Goal: Task Accomplishment & Management: Use online tool/utility

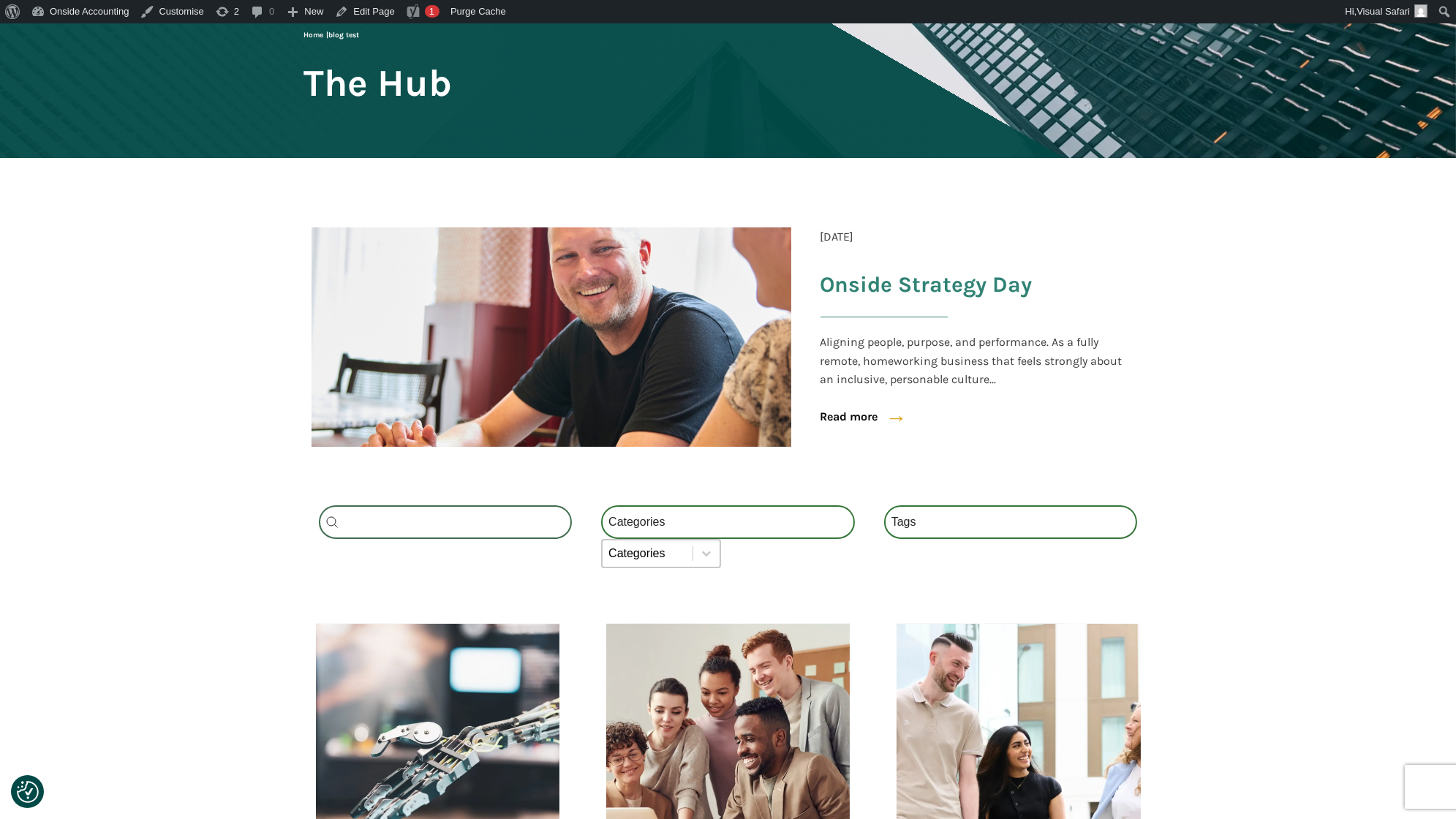
scroll to position [203, 0]
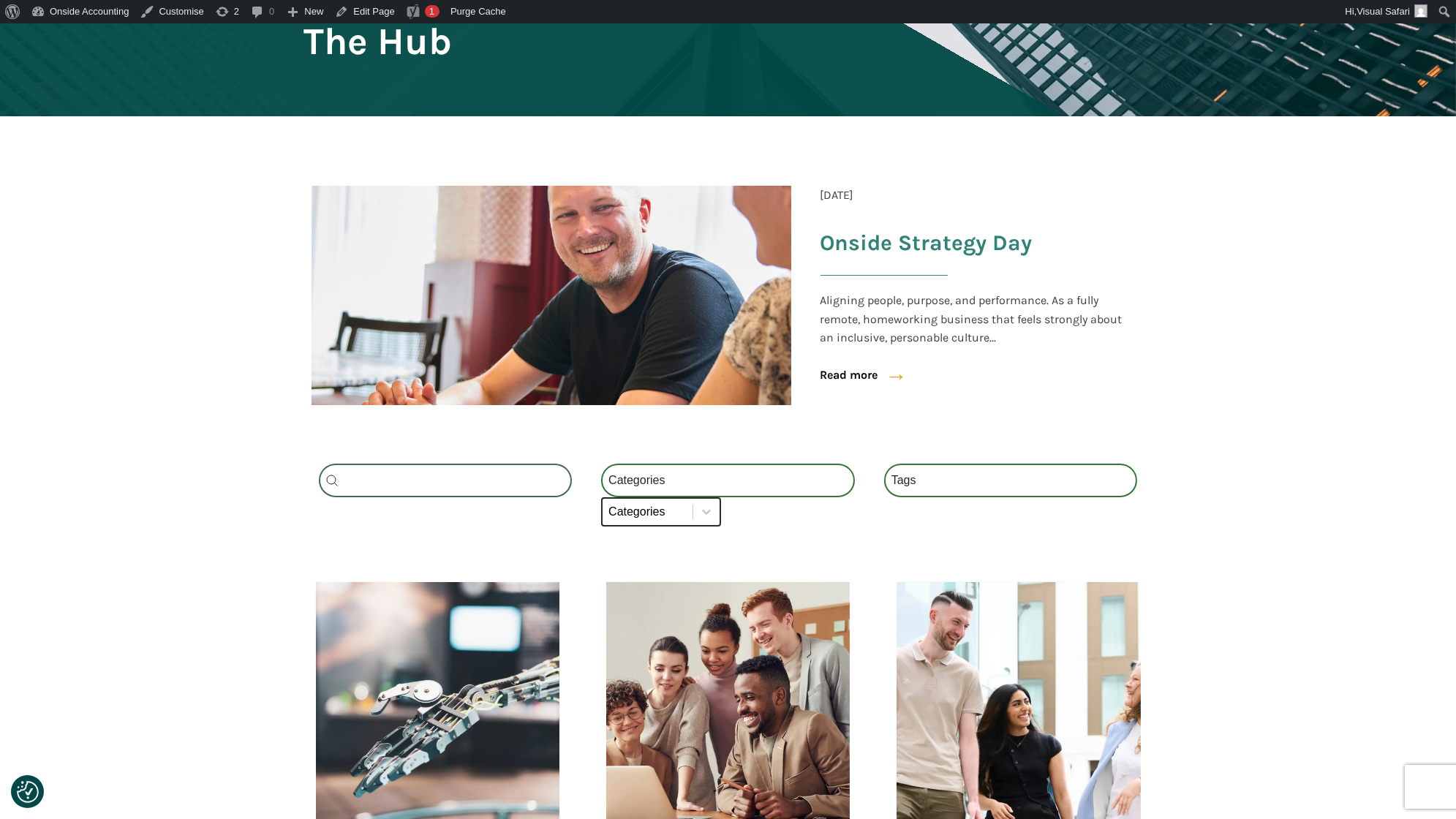
click at [684, 508] on select "Categories All (4) News (2) Blog (1) Fact Sheets (1)" at bounding box center [661, 512] width 120 height 30
click at [601, 498] on select "Categories All (4) News (2) Blog (1) Fact Sheets (1)" at bounding box center [661, 512] width 120 height 30
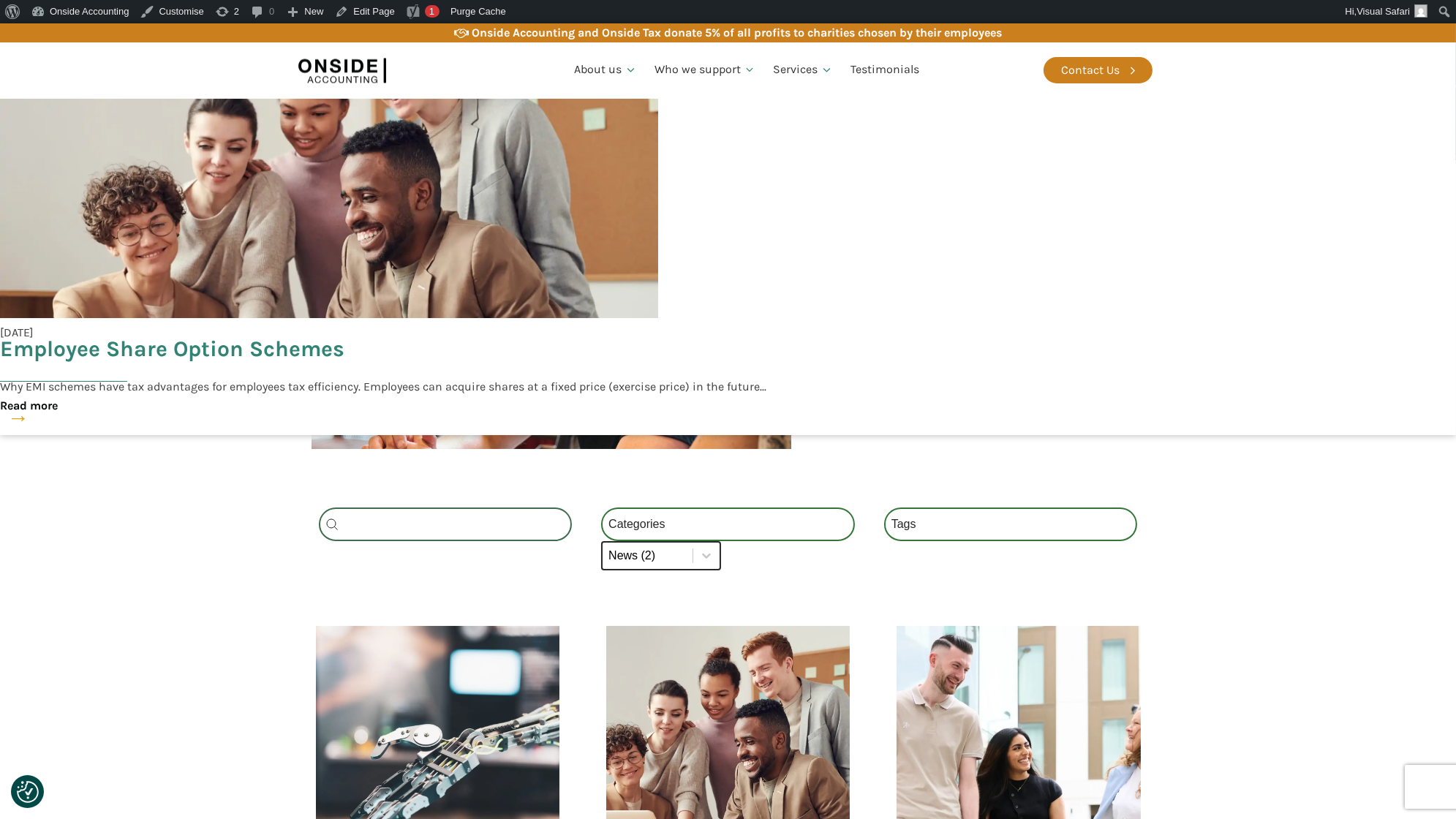
scroll to position [506, 0]
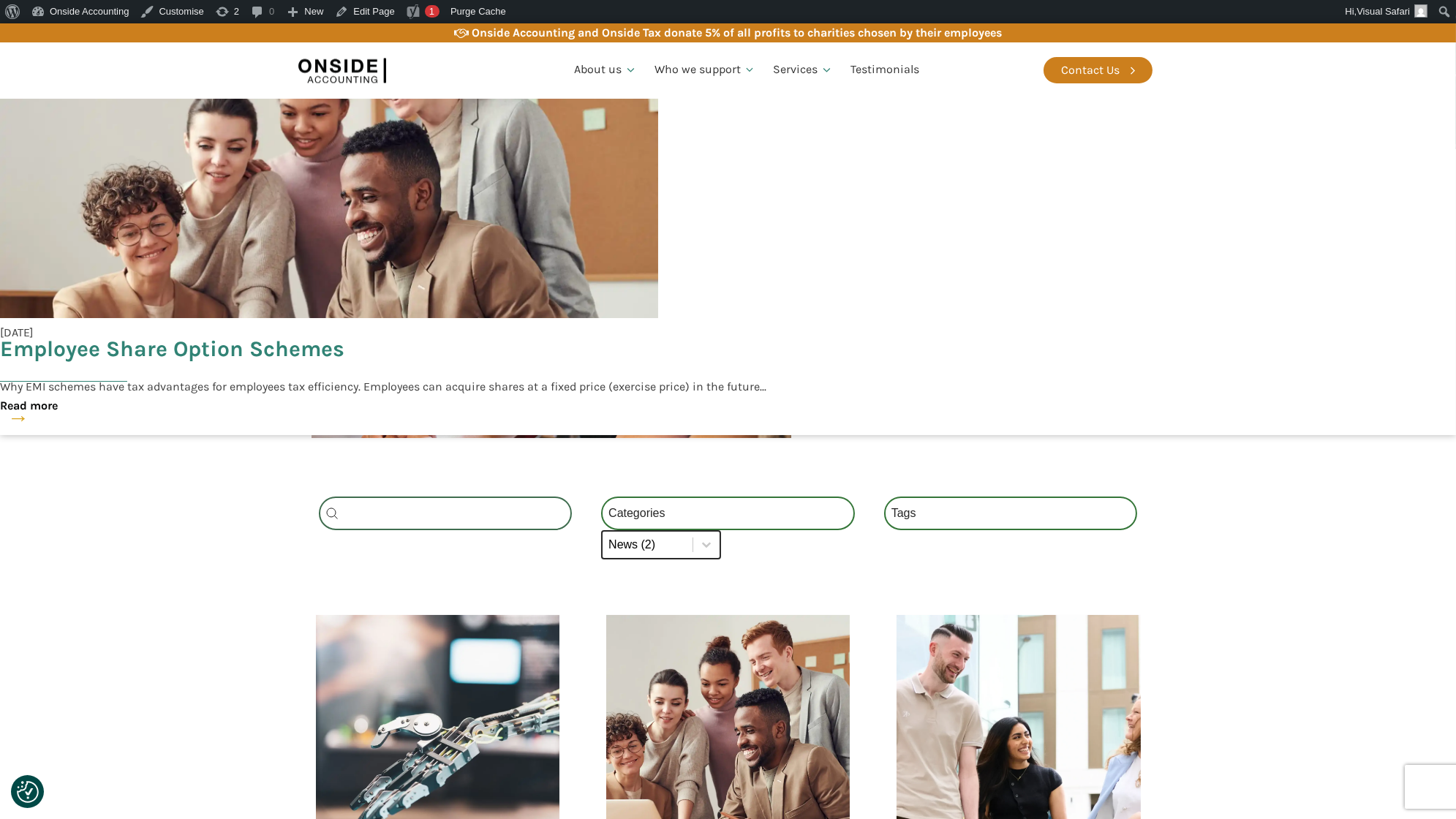
click at [673, 541] on select "Categories All (4) News (2) Blog (1) Fact Sheets (1)" at bounding box center [661, 545] width 120 height 30
select select "blog"
click at [601, 531] on select "Categories All (4) News (2) Blog (1) Fact Sheets (1)" at bounding box center [661, 545] width 120 height 30
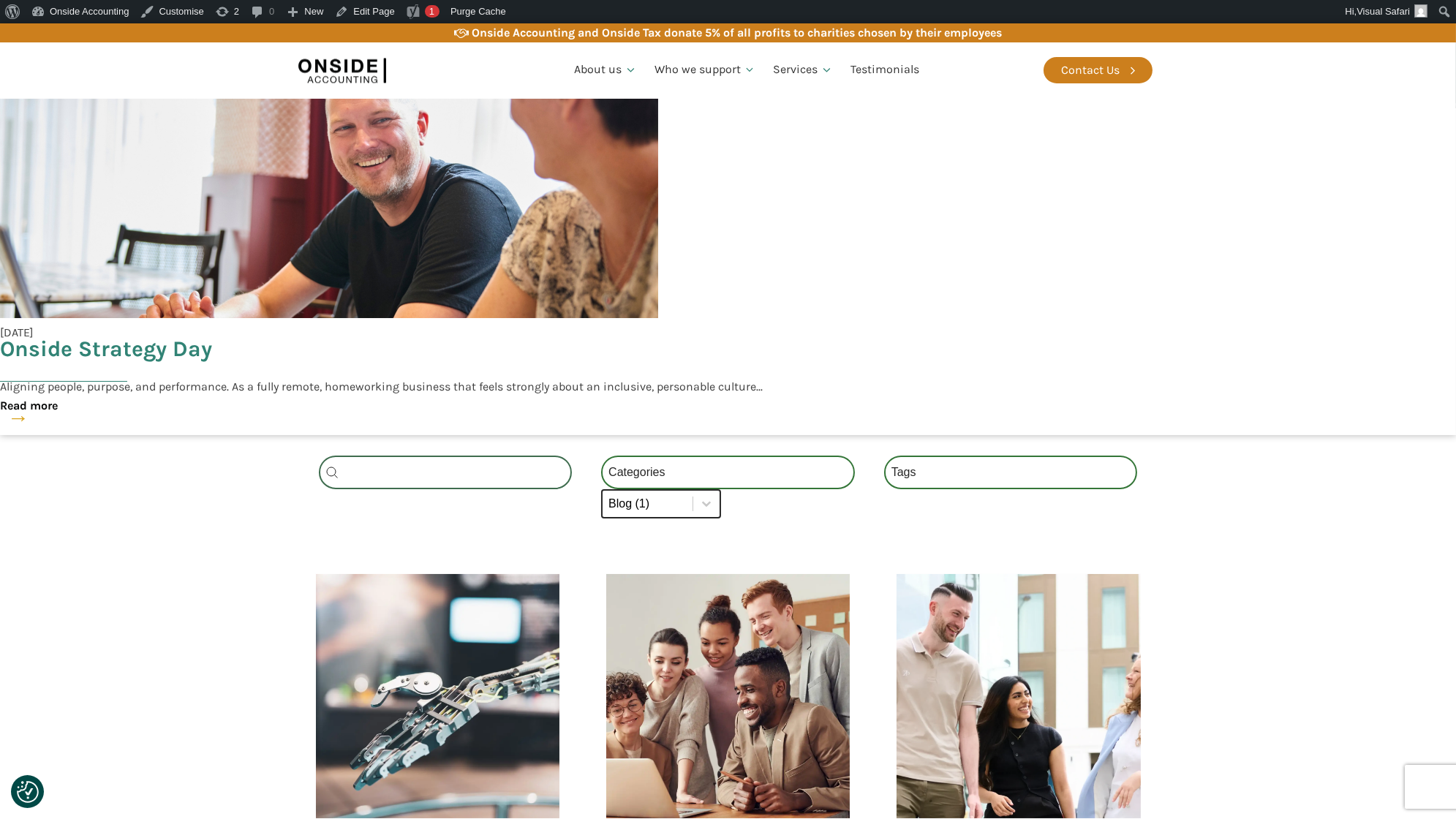
scroll to position [579, 0]
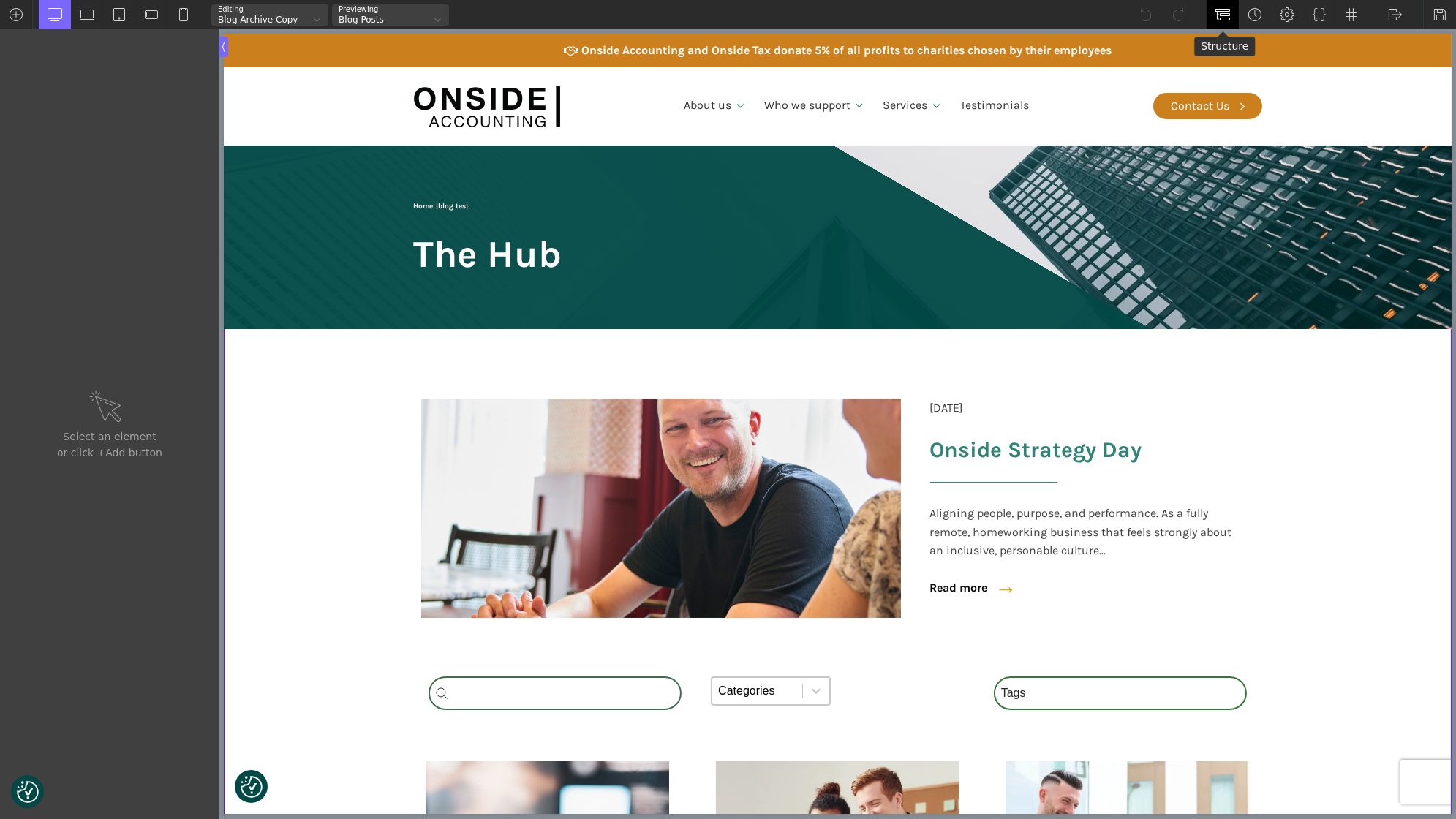
click at [1220, 13] on img at bounding box center [1223, 14] width 14 height 14
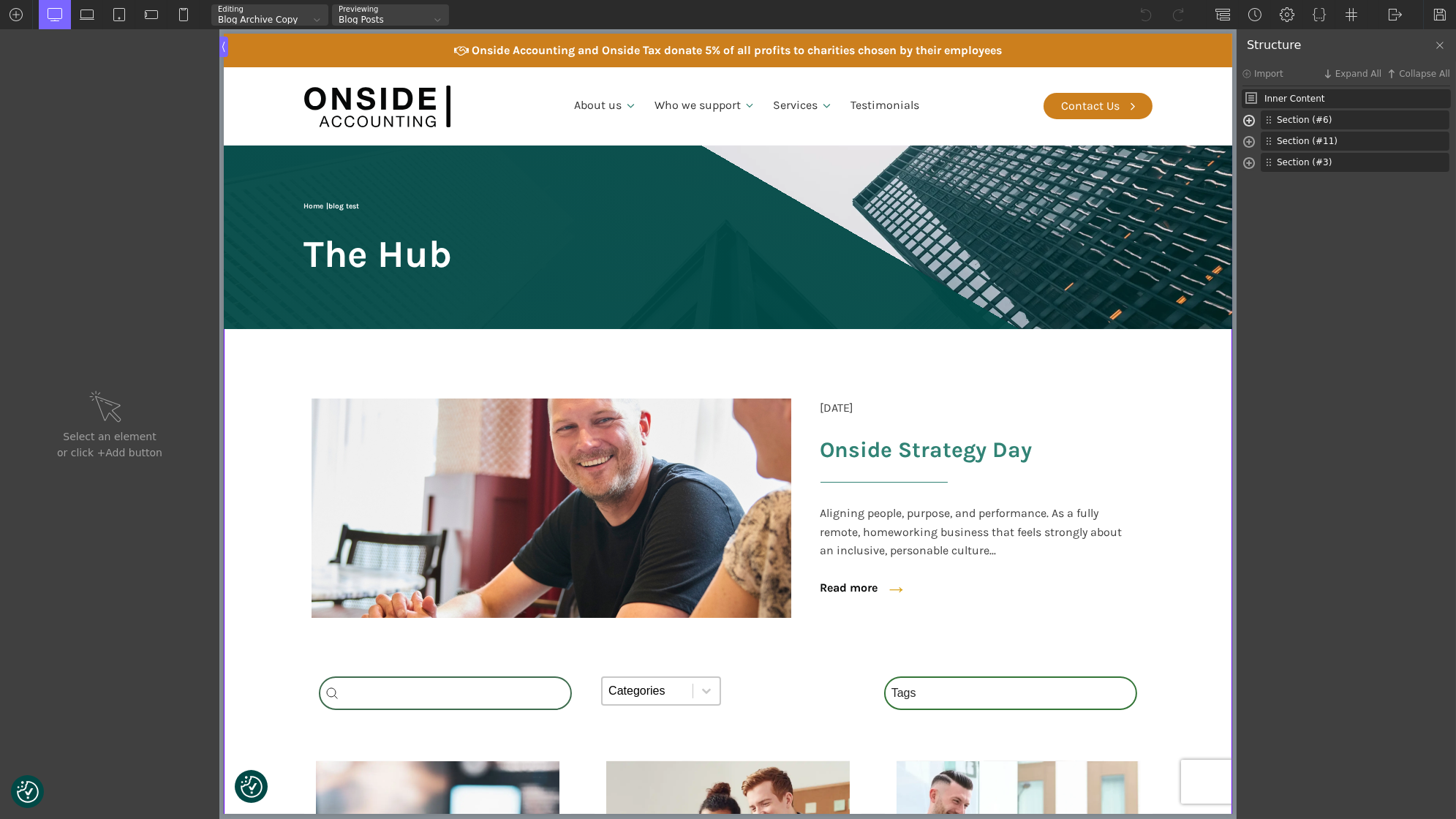
click at [1247, 115] on span at bounding box center [1248, 122] width 12 height 17
click at [1263, 139] on div at bounding box center [1256, 141] width 12 height 18
click at [1258, 139] on span at bounding box center [1256, 143] width 12 height 17
click at [1248, 118] on span at bounding box center [1248, 122] width 12 height 17
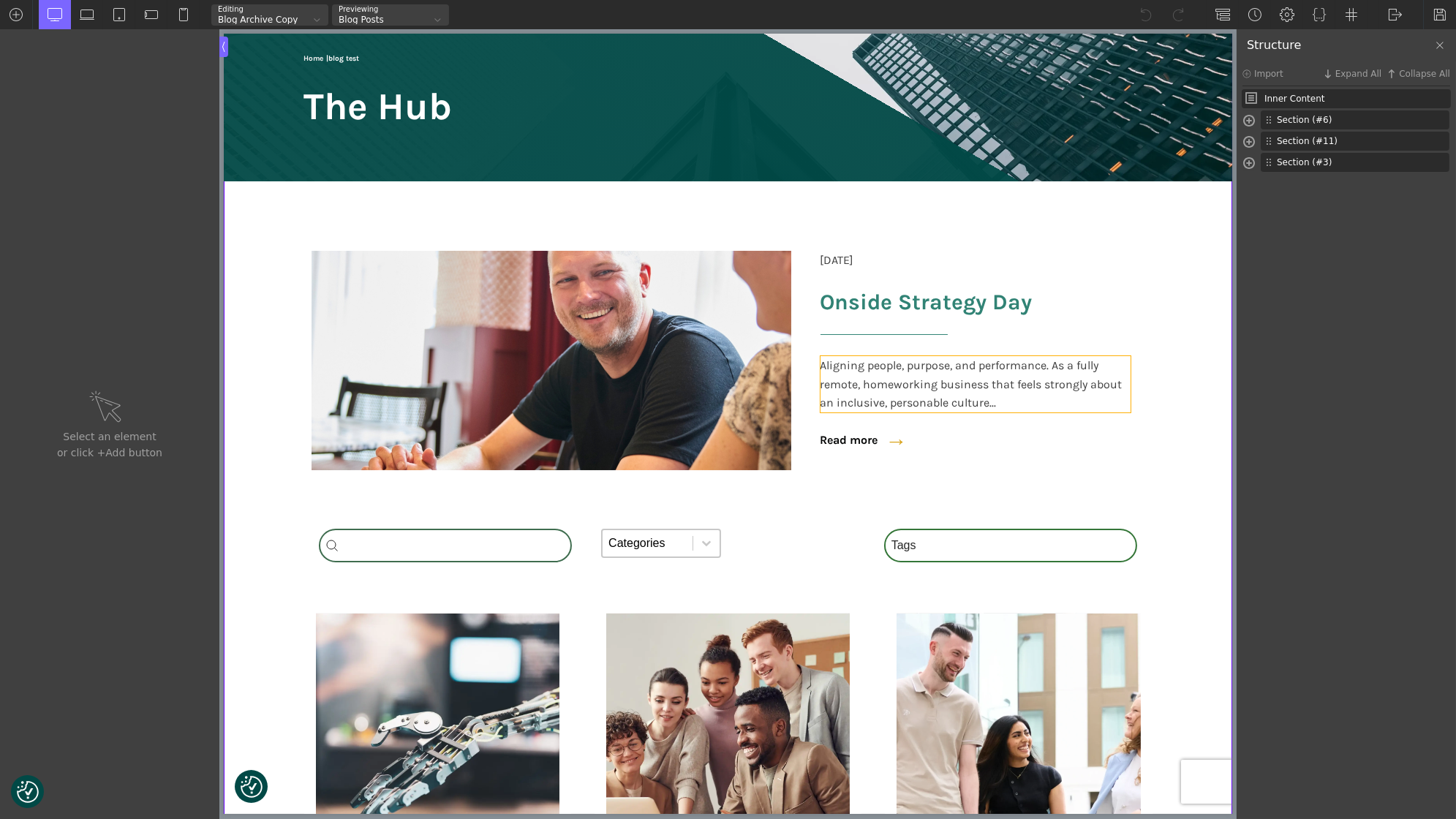
scroll to position [148, 0]
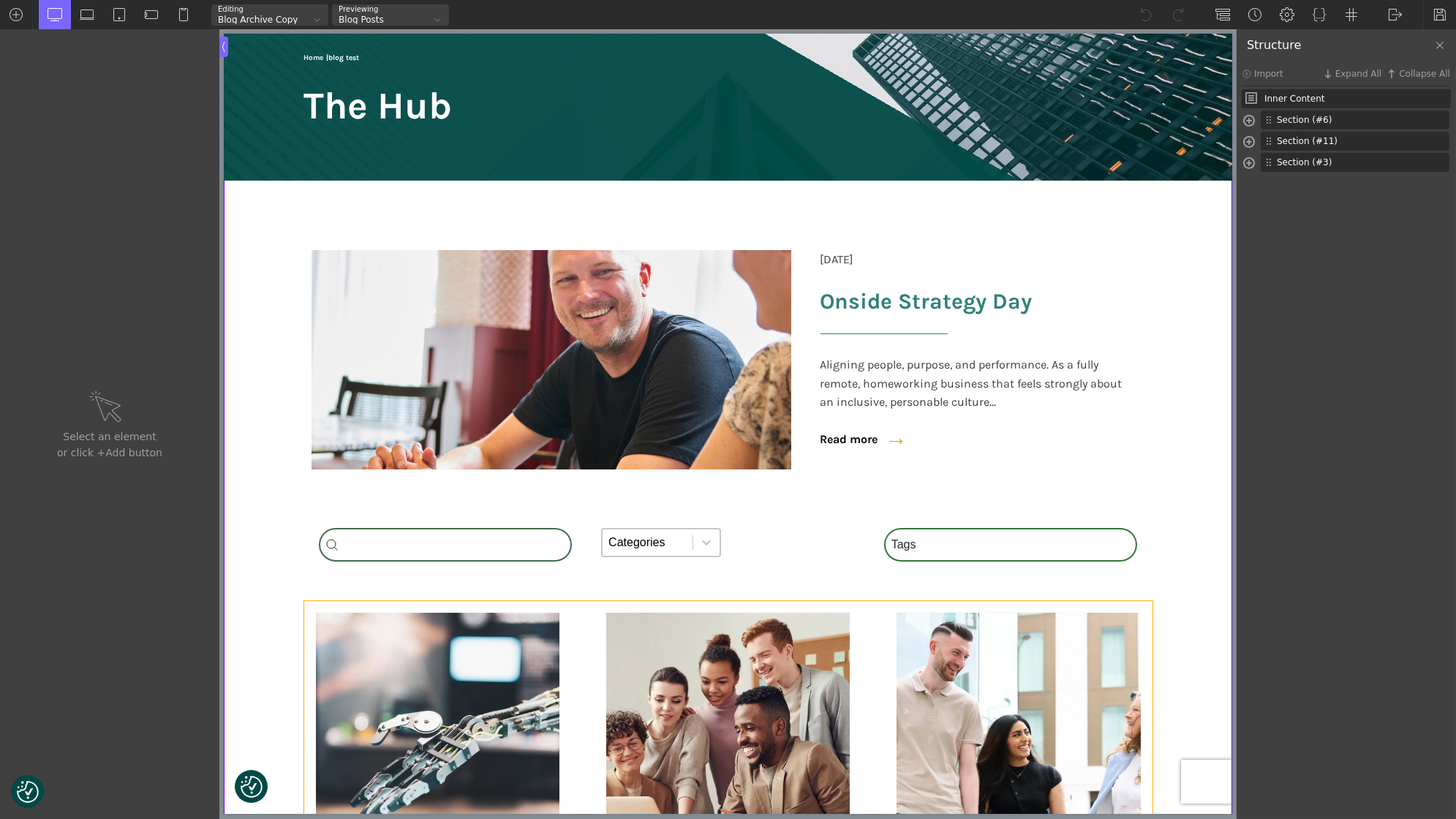
type input "wpgb-content-1"
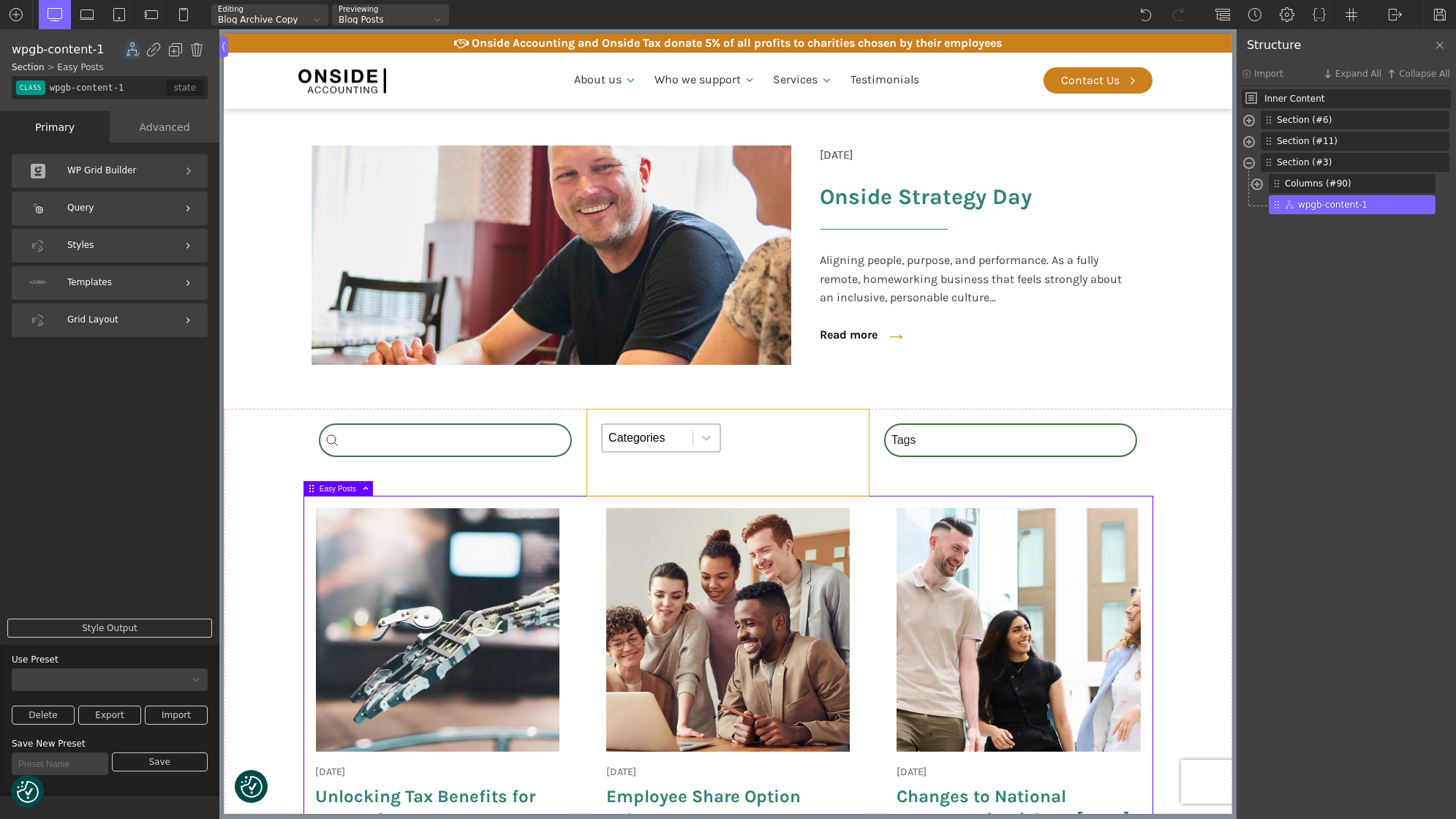
scroll to position [319, 0]
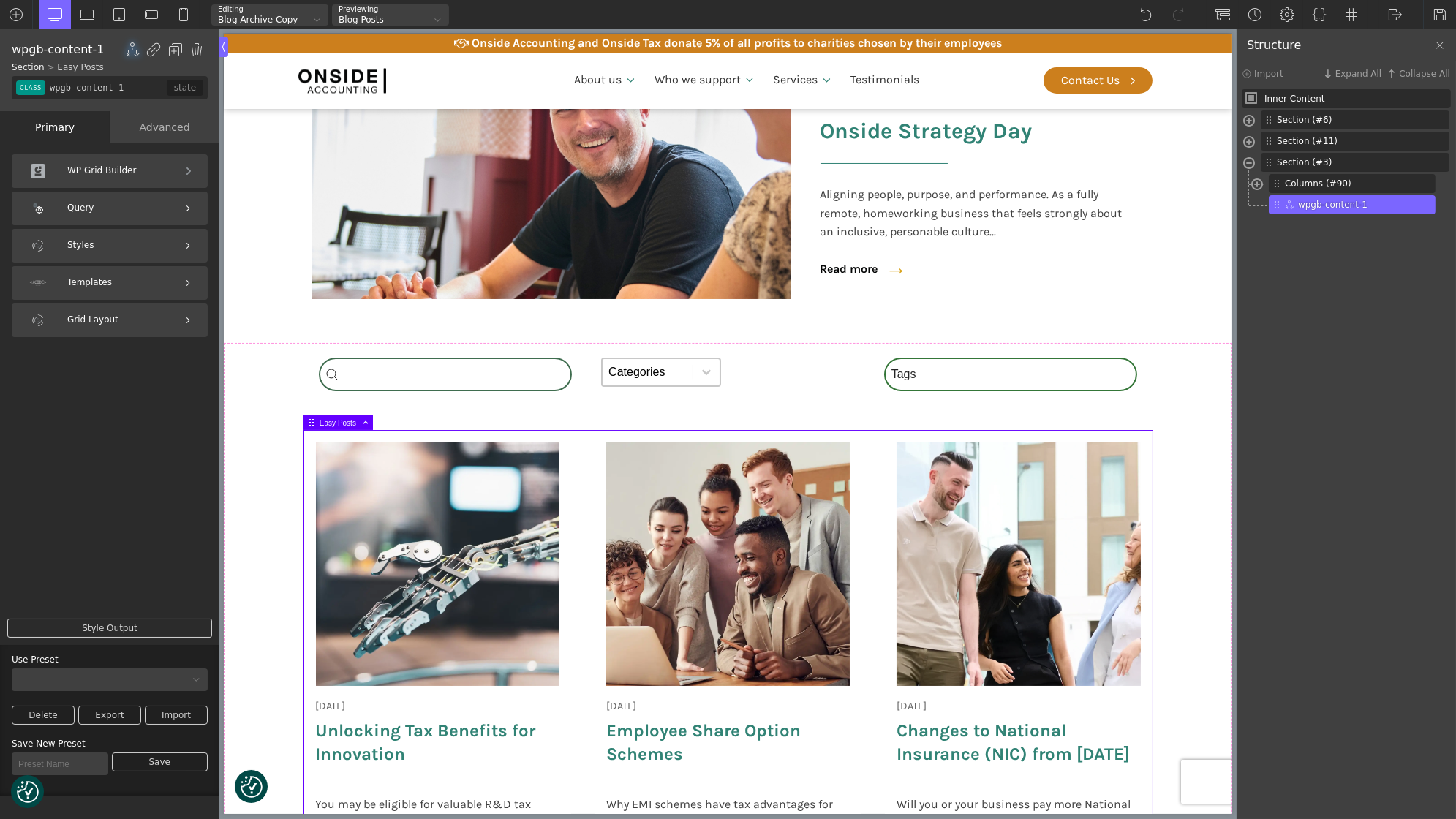
click at [579, 517] on div "[DATE] Onside Strategy Day Aligning people, purpose, and performance. As a full…" at bounding box center [728, 677] width 849 height 494
click at [123, 212] on div "Query" at bounding box center [110, 208] width 196 height 34
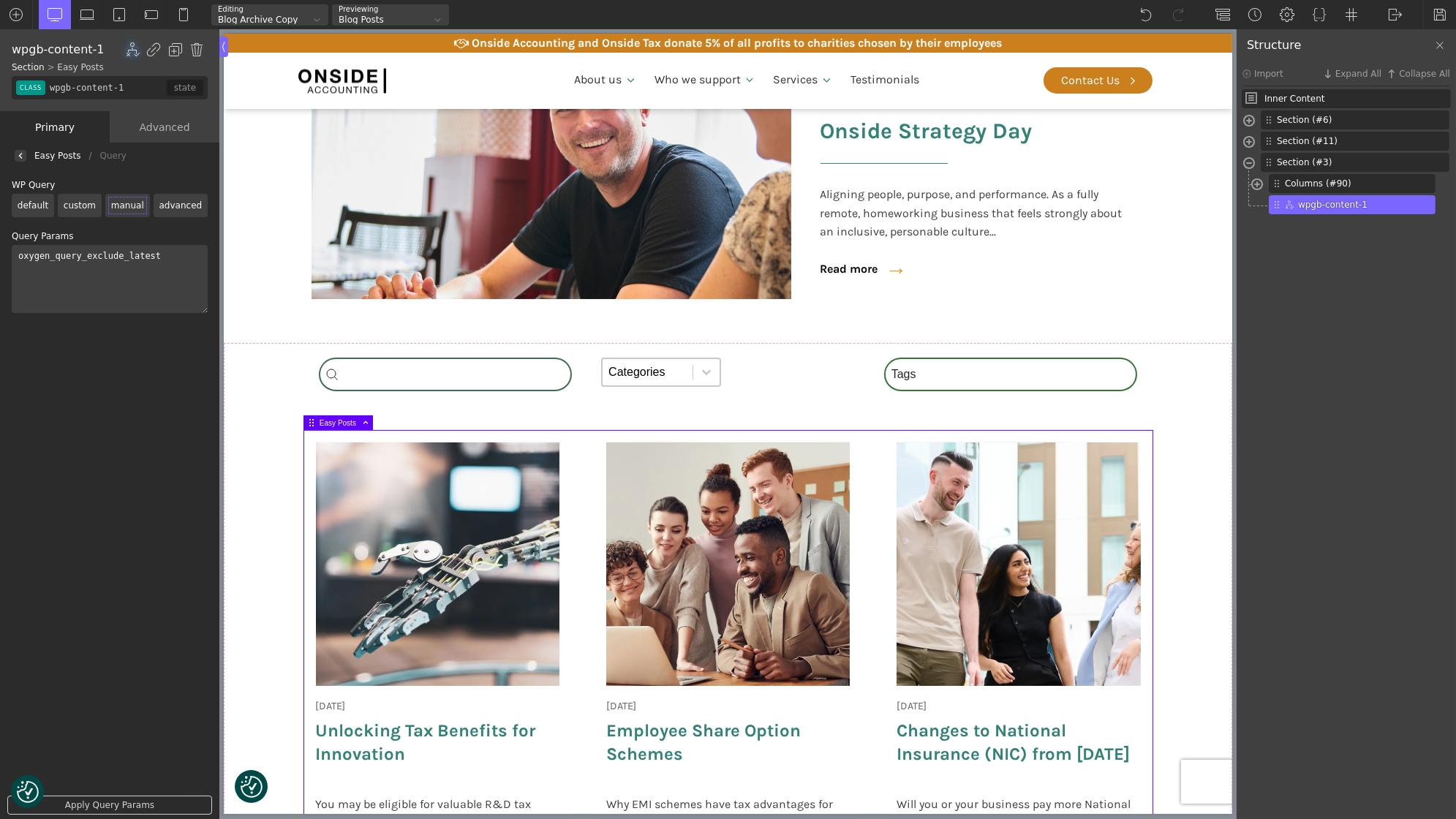
click at [113, 273] on textarea "oxygen_query_exclude_latest" at bounding box center [110, 279] width 196 height 68
paste textarea "[wpgb_query id="wpgb-content"]"
click at [166, 268] on textarea "oxygen_query_exclude_latest [wpgb_query id="wpgb-content"]" at bounding box center [110, 279] width 196 height 68
click at [156, 415] on div "Easy Posts / Query WP Query default custom manual advanced Use a Preset Custom …" at bounding box center [110, 482] width 196 height 656
click at [102, 806] on link "Apply Query Params" at bounding box center [110, 805] width 205 height 19
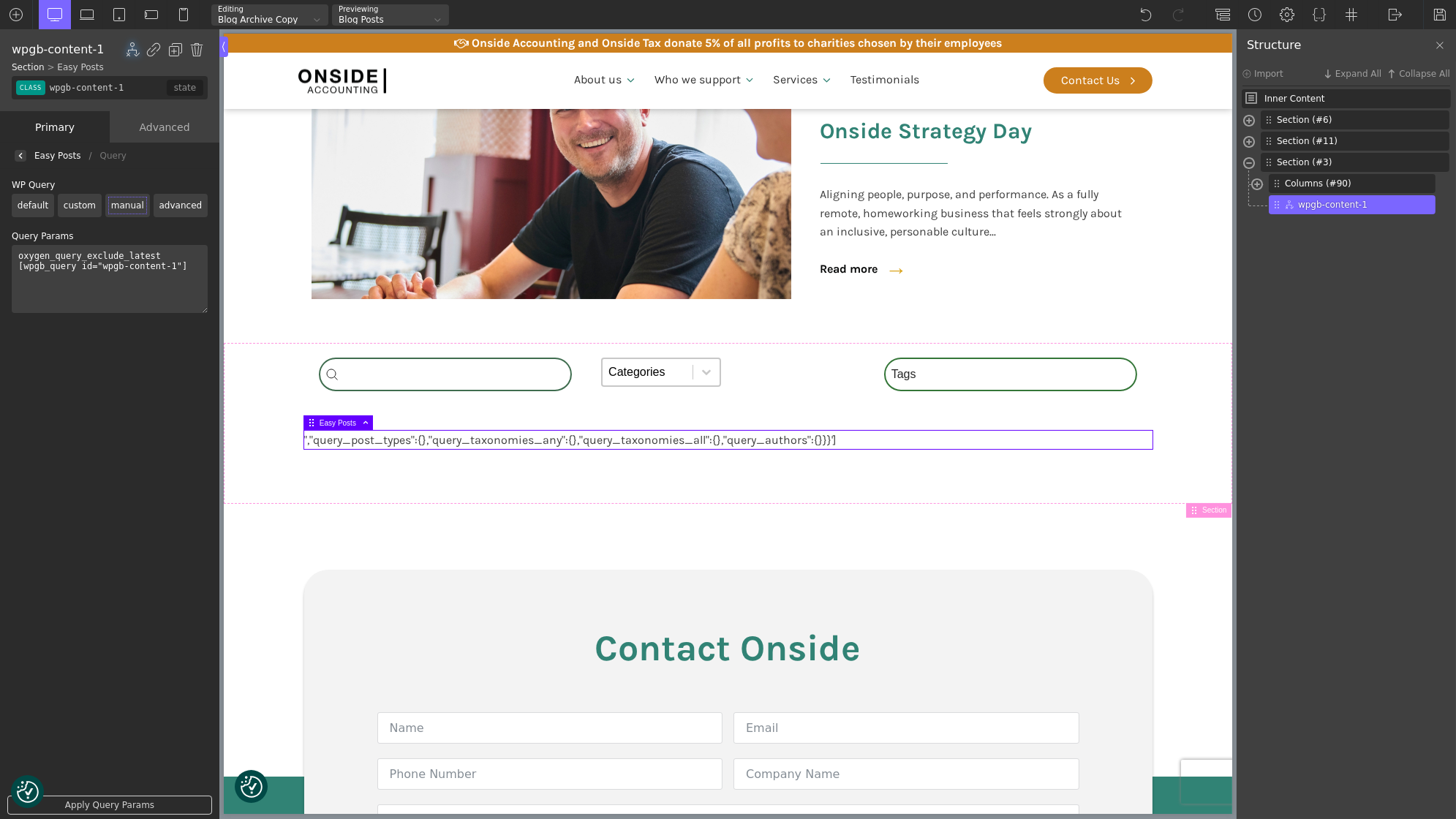
click at [191, 272] on textarea "oxygen_query_exclude_latest [wpgb_query id="wpgb-content-1"]" at bounding box center [110, 279] width 196 height 68
click at [79, 806] on link "Apply Query Params" at bounding box center [110, 805] width 205 height 19
click at [18, 267] on textarea "oxygen_query_exclude_latest wpgb_query id="wpgb-content-1" at bounding box center [110, 279] width 196 height 68
click at [118, 803] on link "Apply Query Params" at bounding box center [110, 805] width 205 height 19
drag, startPoint x: 161, startPoint y: 255, endPoint x: 195, endPoint y: 288, distance: 47.4
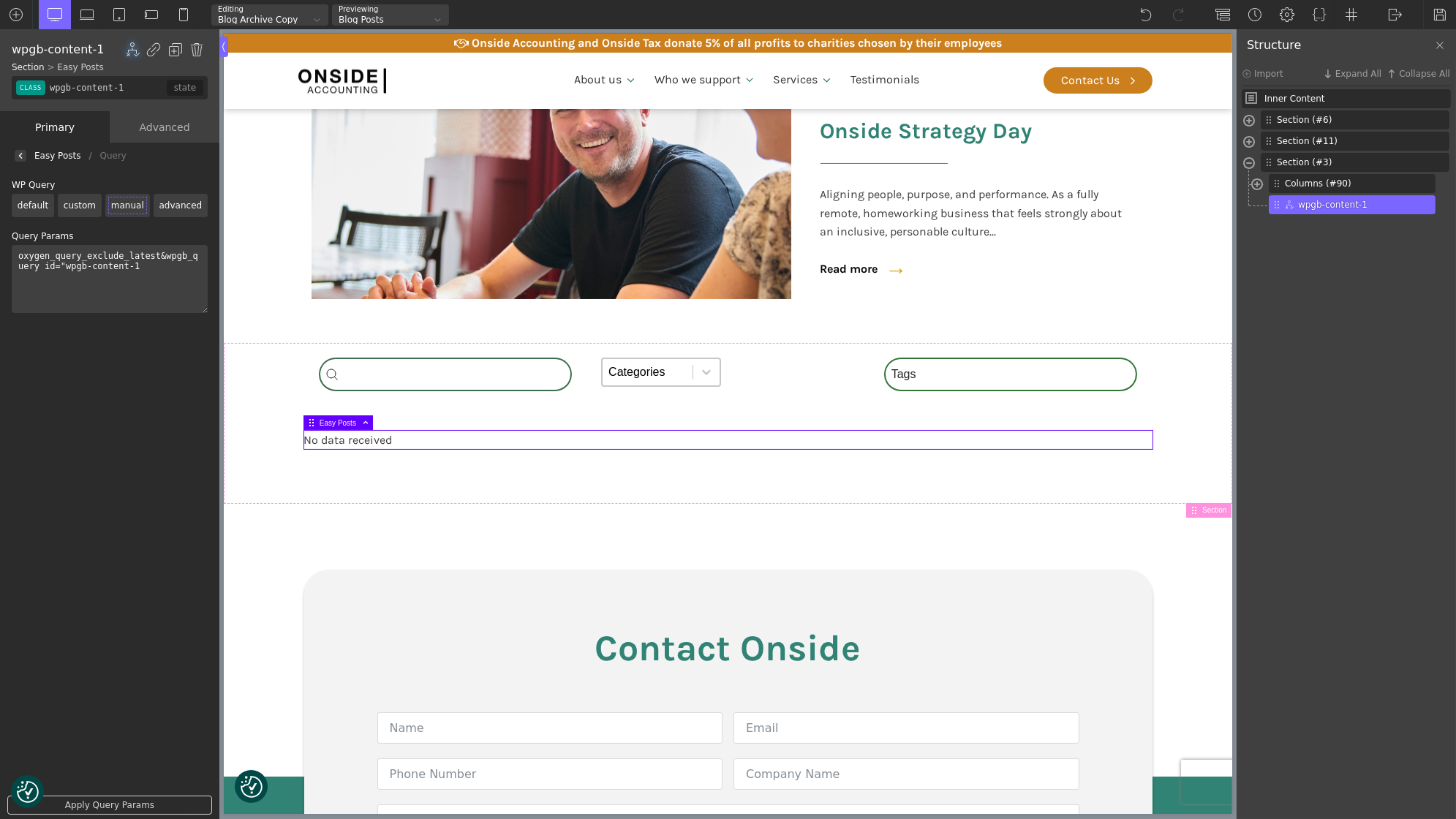
click at [195, 288] on textarea "oxygen_query_exclude_latest&wpgb_query id="wpgb-content-1" at bounding box center [110, 279] width 196 height 68
type textarea "oxygen_query_exclude_latest"
click at [102, 806] on link "Apply Query Params" at bounding box center [110, 805] width 205 height 19
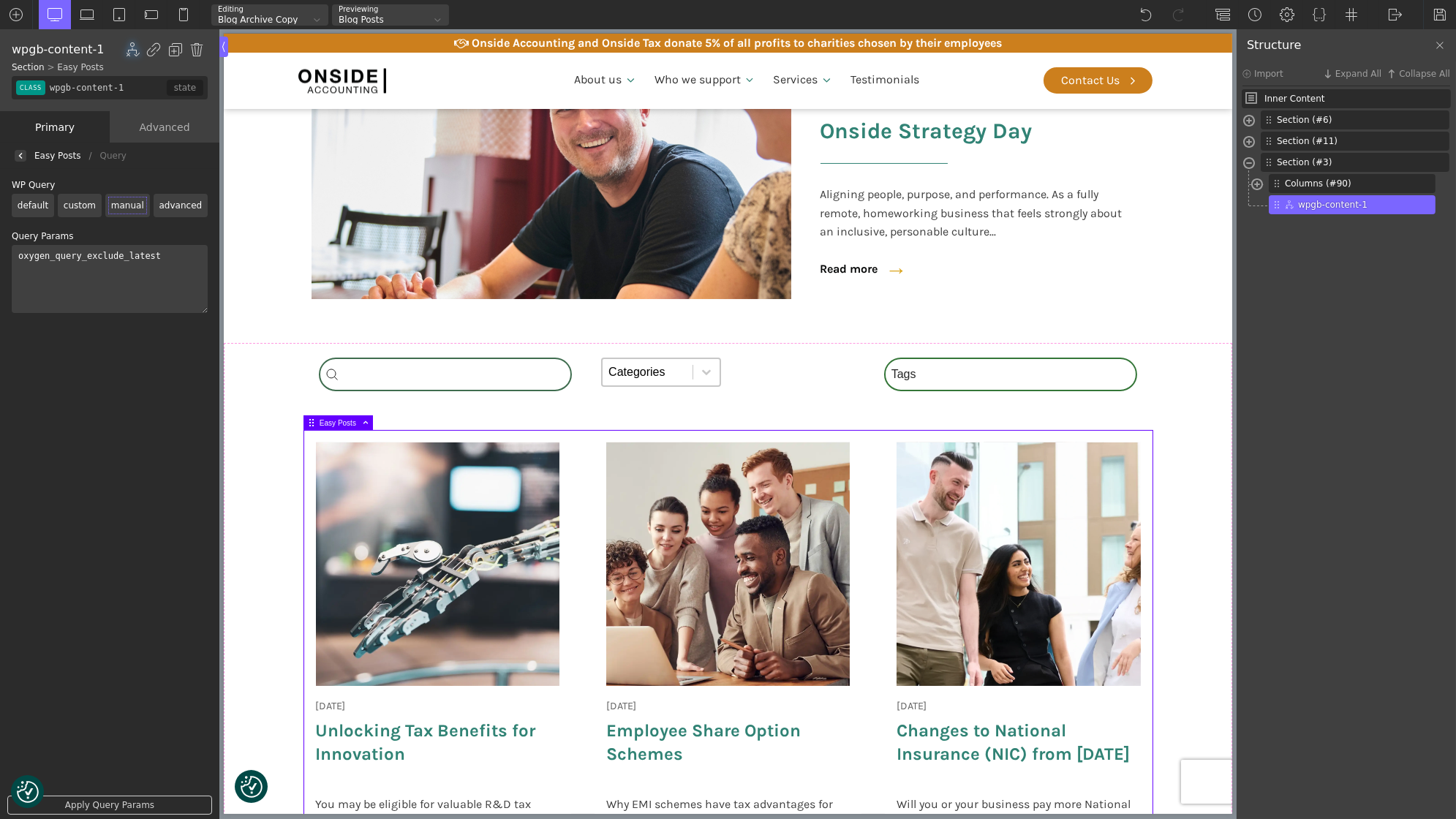
click at [71, 209] on label "custom" at bounding box center [79, 205] width 44 height 23
click at [0, 0] on input "custom" at bounding box center [0, 0] width 0 height 0
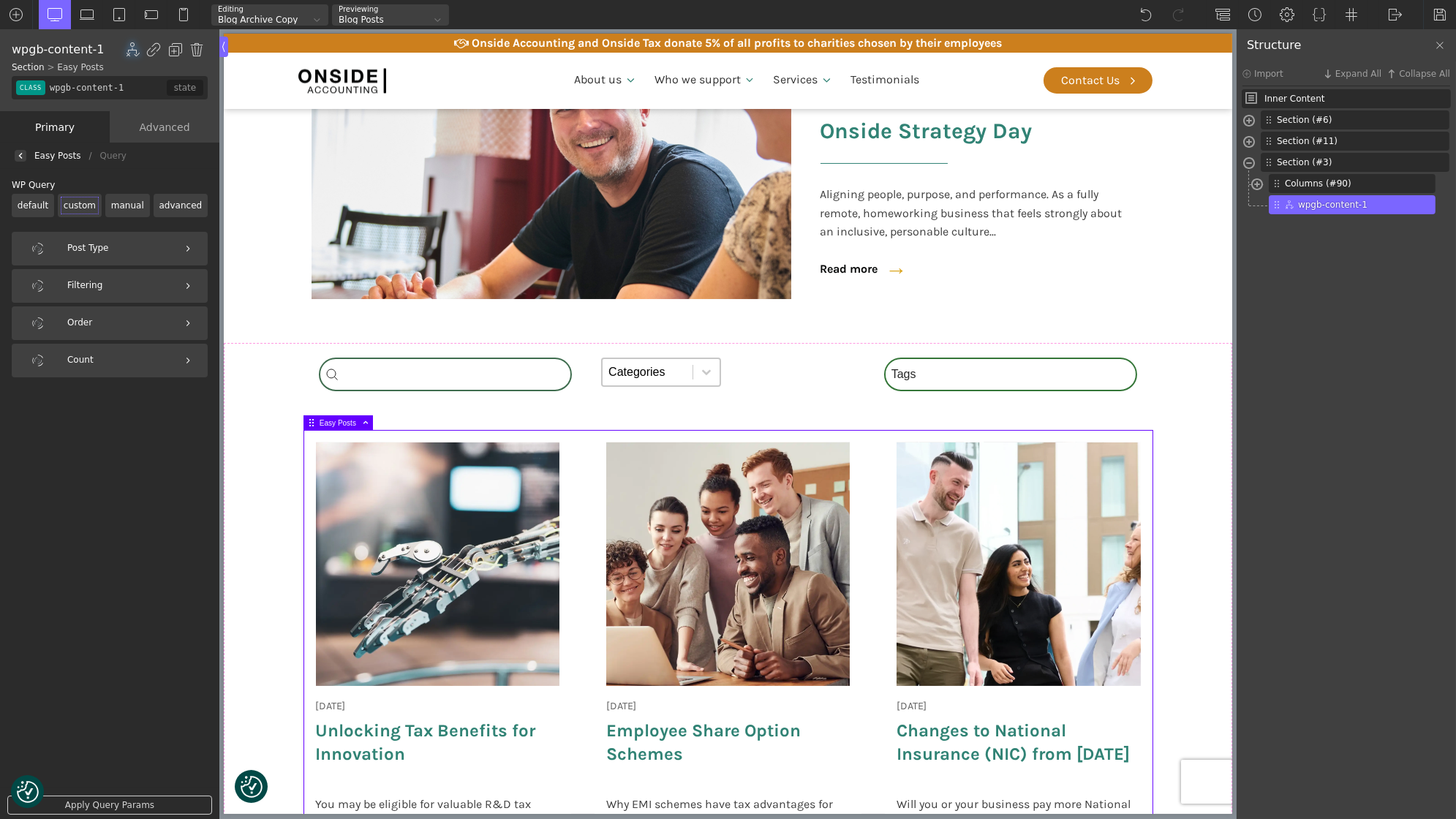
click at [179, 205] on label "advanced" at bounding box center [181, 205] width 54 height 23
click at [0, 0] on input "advanced" at bounding box center [0, 0] width 0 height 0
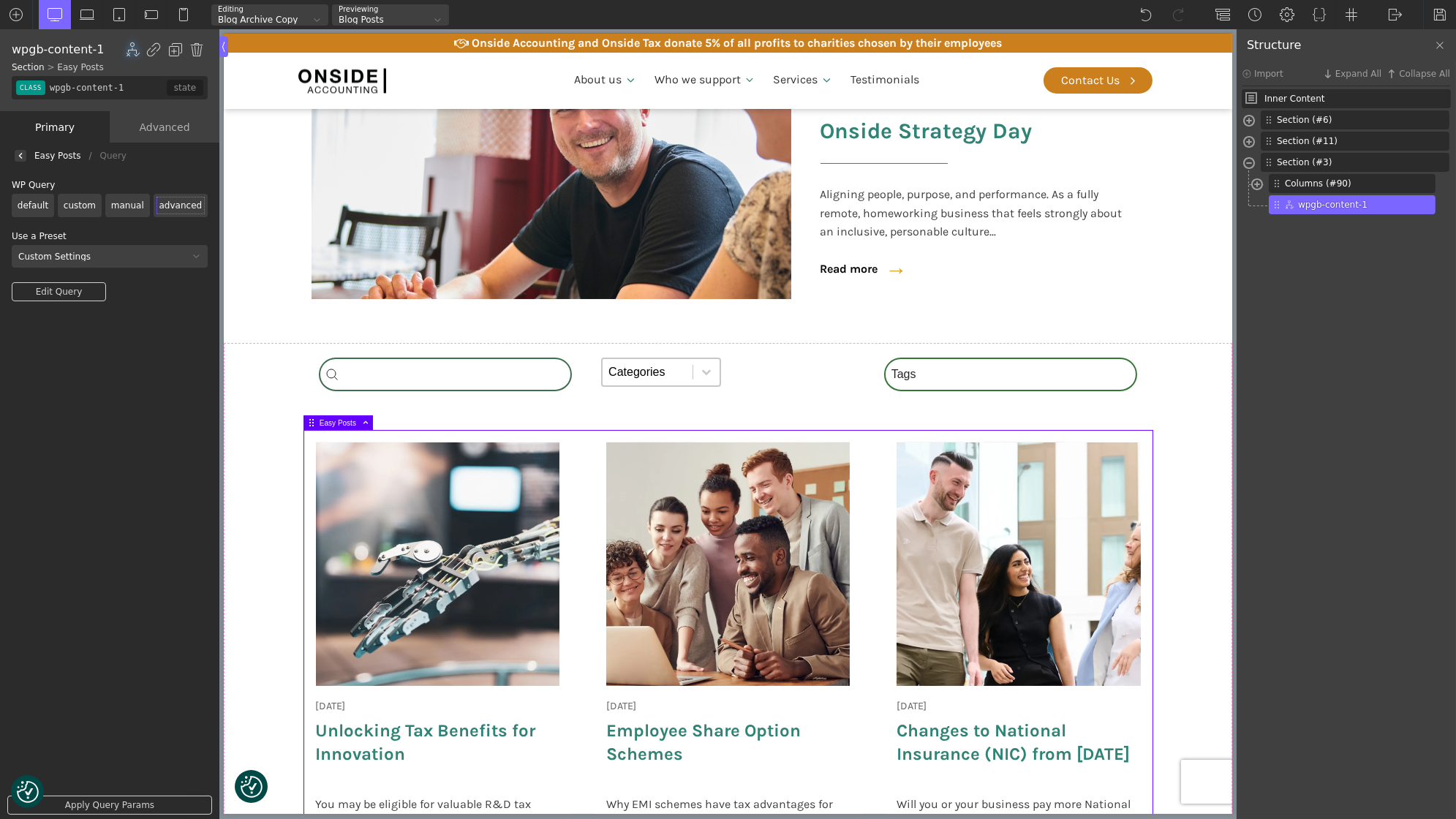
click at [65, 289] on link "Edit Query" at bounding box center [59, 292] width 95 height 19
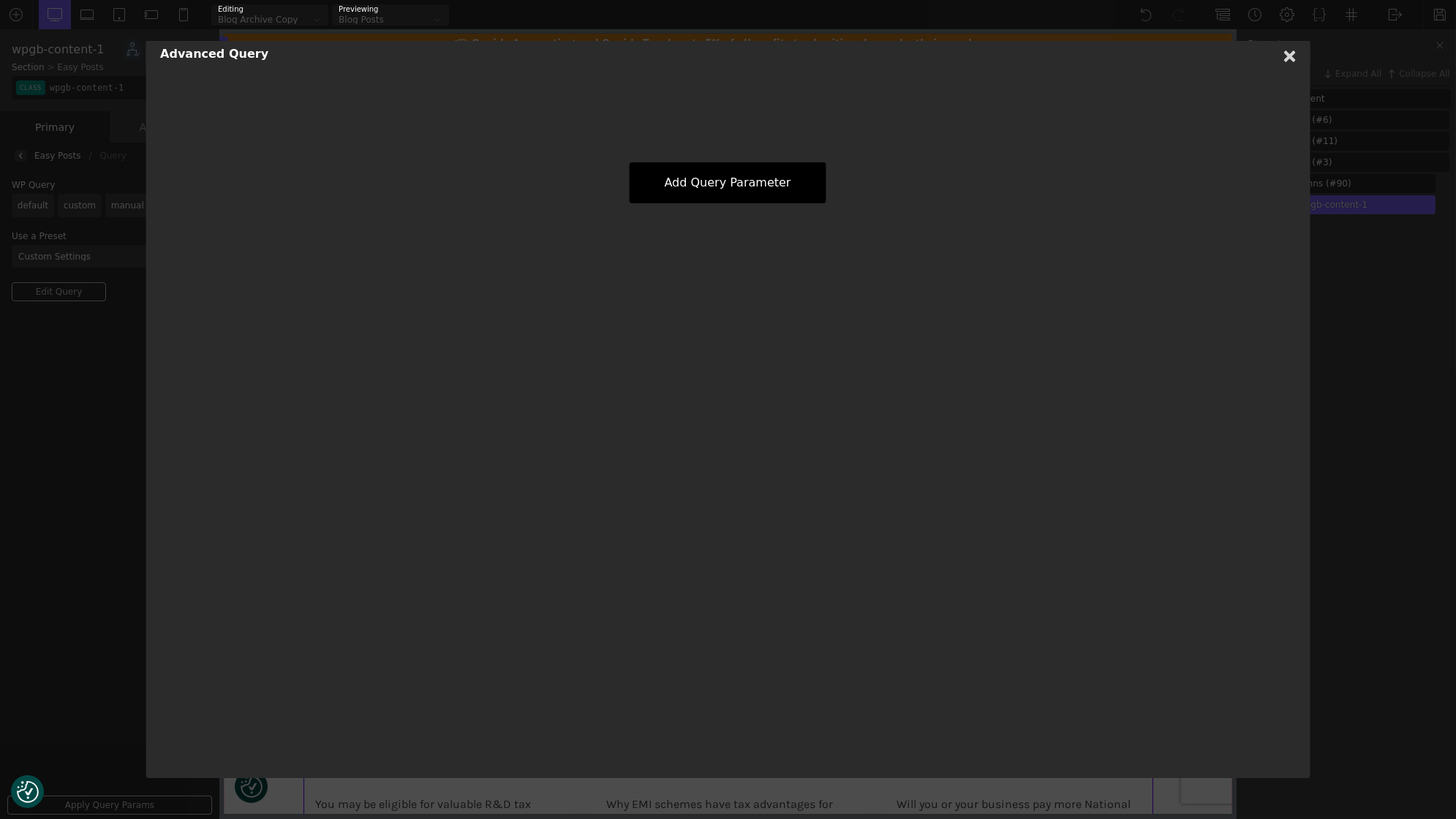
click at [682, 179] on span "Add Query Parameter" at bounding box center [728, 182] width 127 height 14
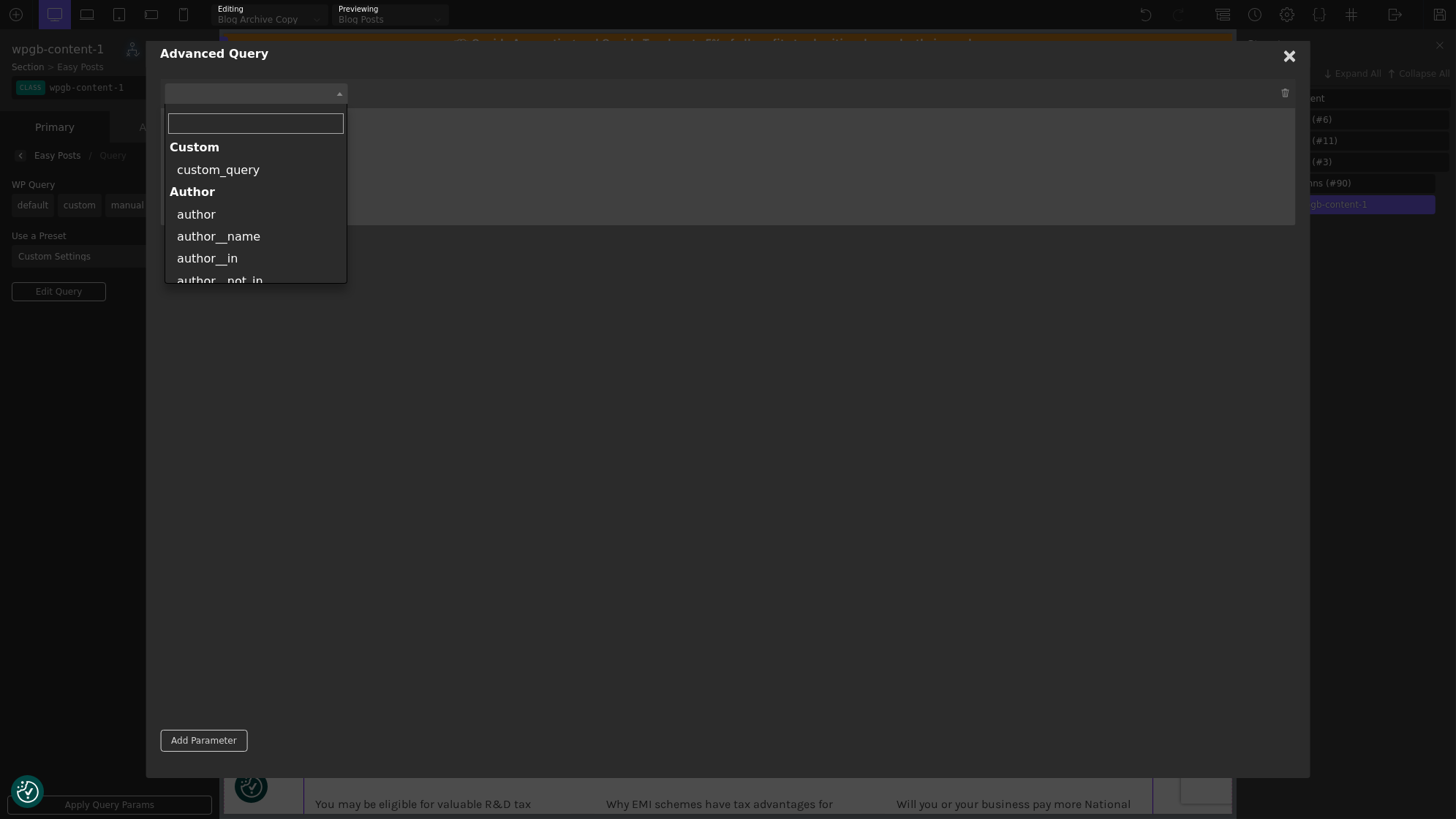
click at [291, 99] on span at bounding box center [256, 94] width 183 height 21
select select "custom_query"
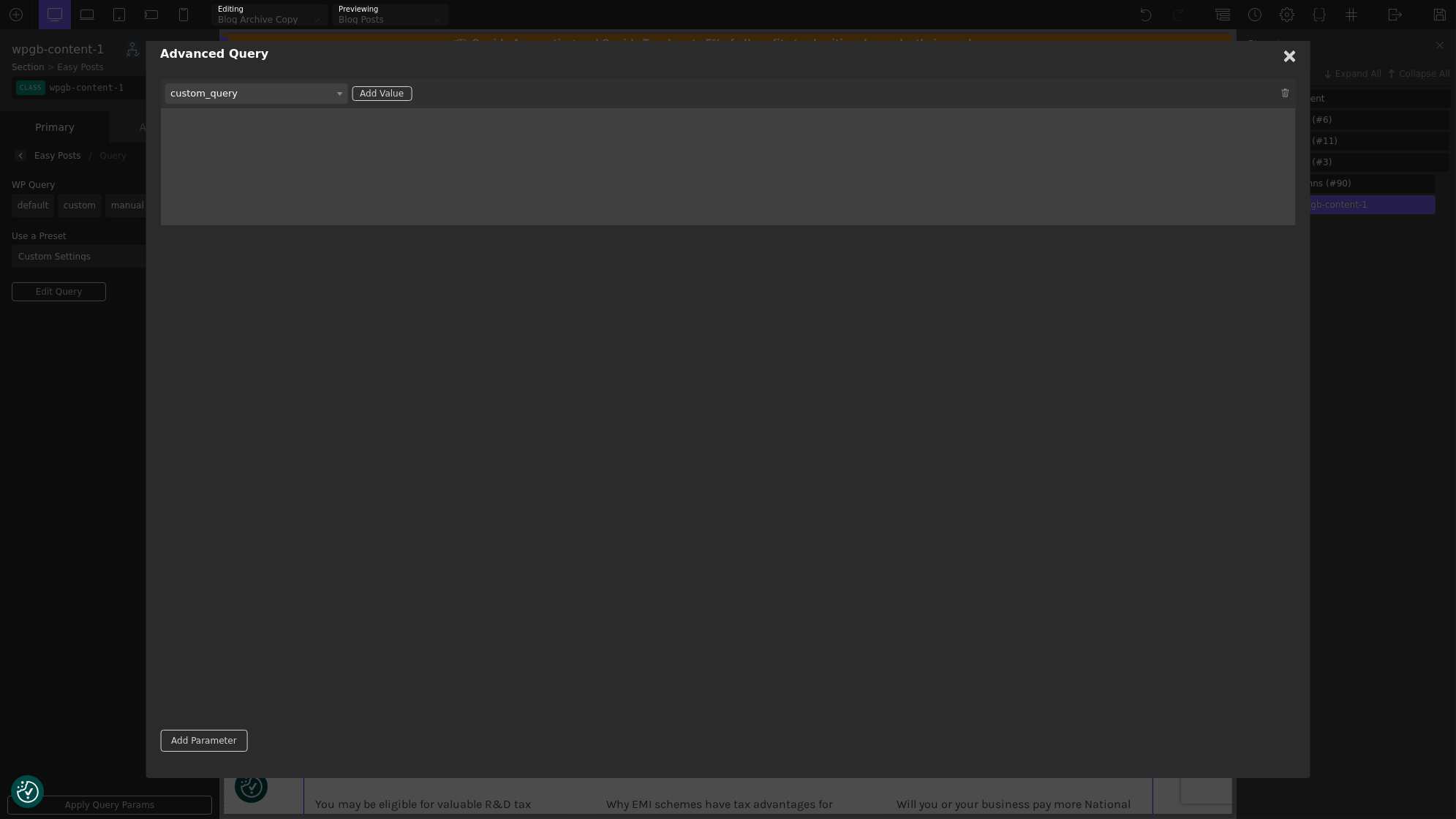
click at [383, 88] on div "Add Value" at bounding box center [381, 94] width 60 height 14
click at [204, 139] on span at bounding box center [216, 131] width 88 height 22
select select "param"
click at [311, 131] on div "Add Value" at bounding box center [293, 130] width 60 height 14
click at [439, 133] on span at bounding box center [446, 131] width 88 height 22
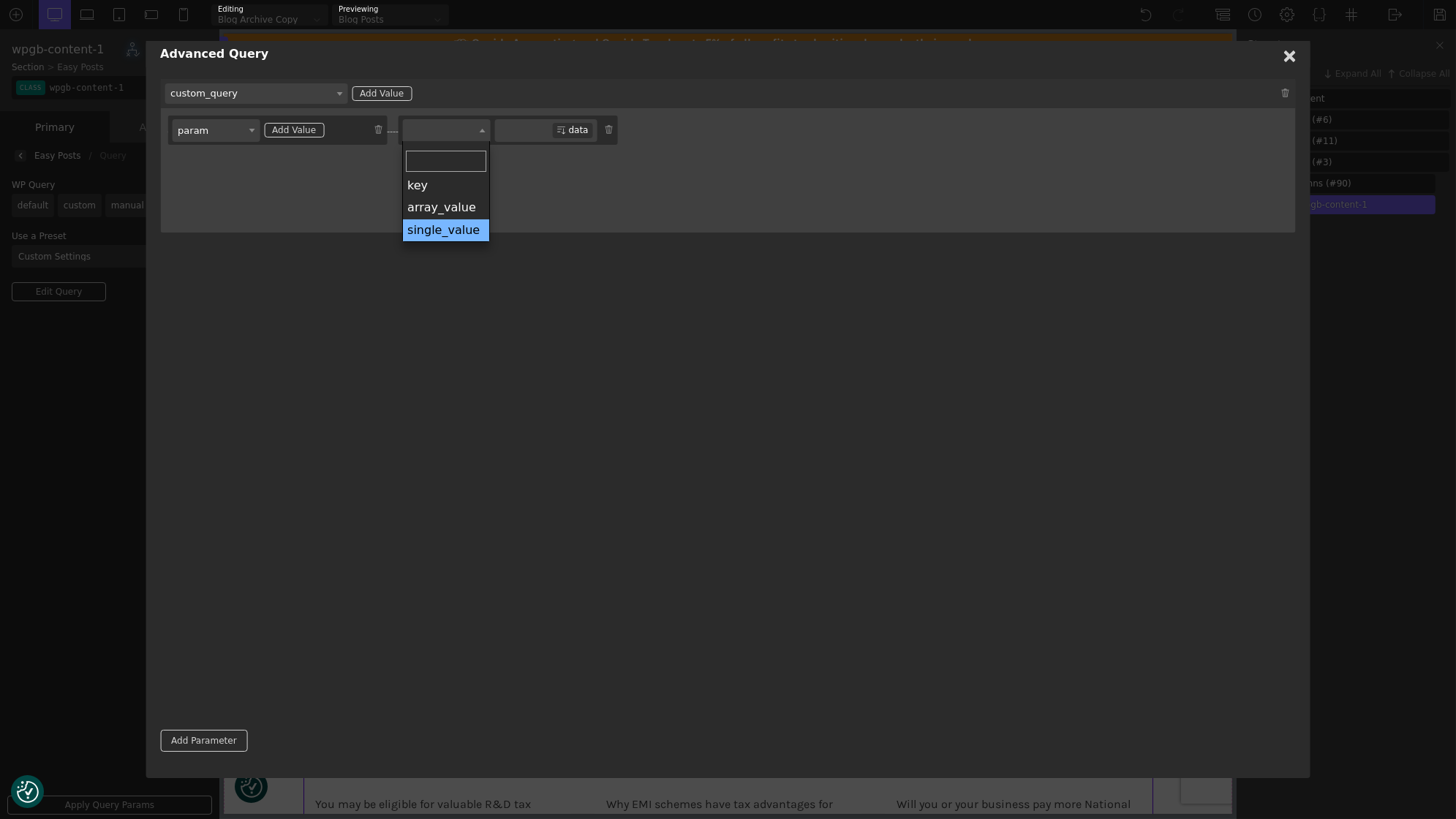
click at [297, 220] on div "param param Add Value key array_value single_value data" at bounding box center [728, 170] width 1121 height 110
click at [1284, 96] on img at bounding box center [1285, 92] width 9 height 9
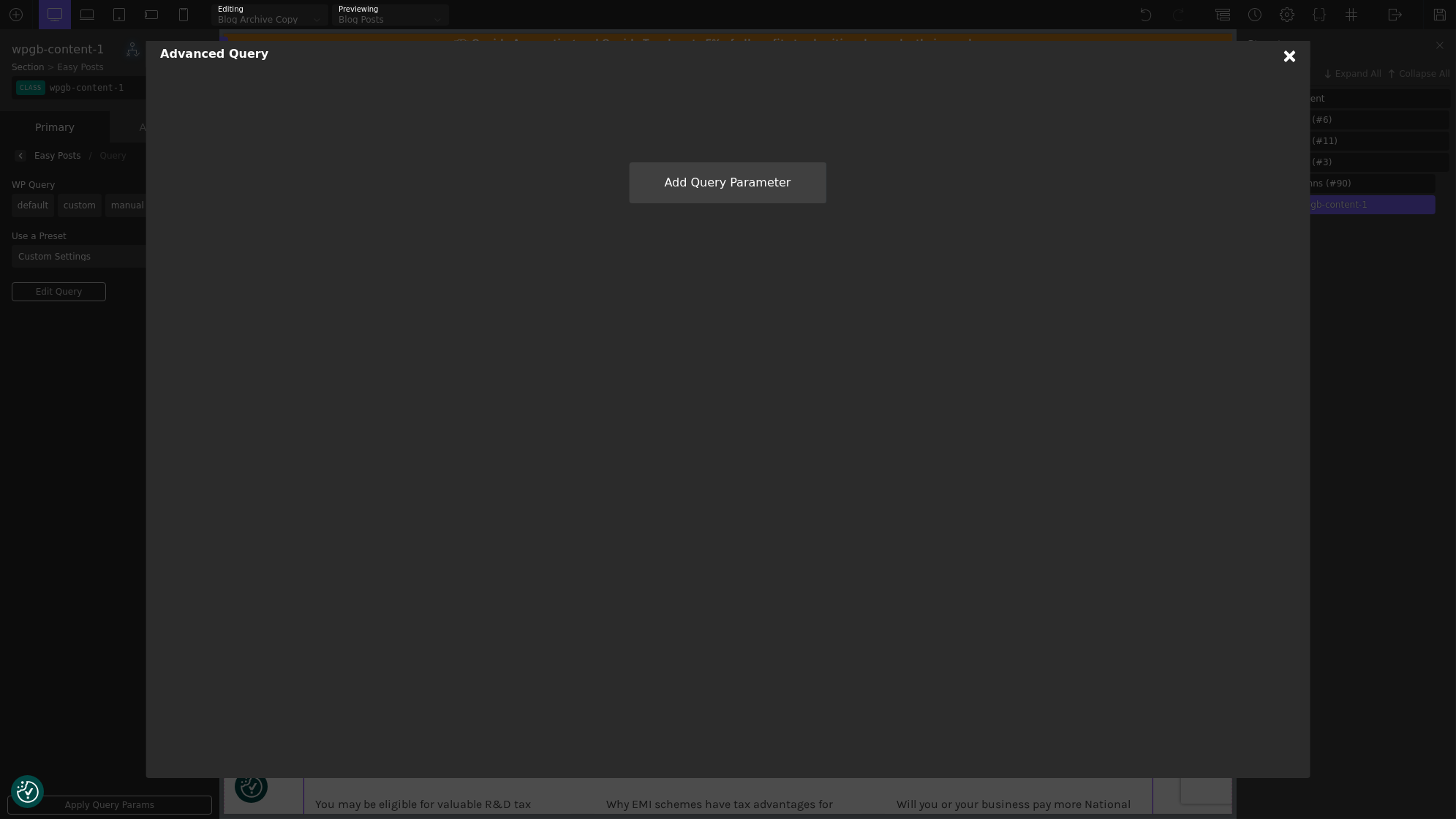
click at [1286, 54] on use at bounding box center [1289, 56] width 12 height 12
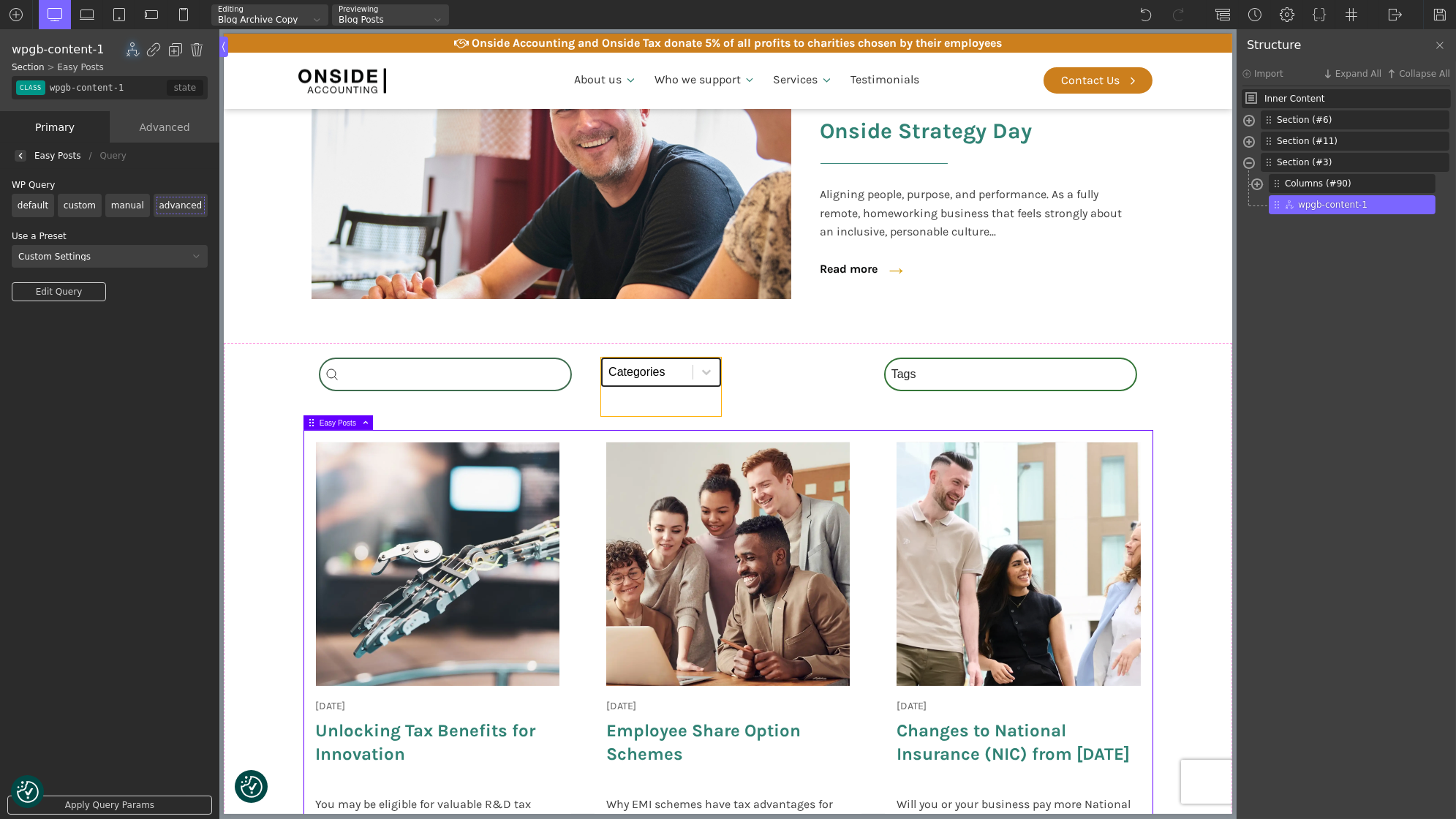
click at [689, 377] on select "Categories All (4) News (2) Blog (1) Fact Sheets (1)" at bounding box center [660, 372] width 120 height 30
type input "shortcode-100-488"
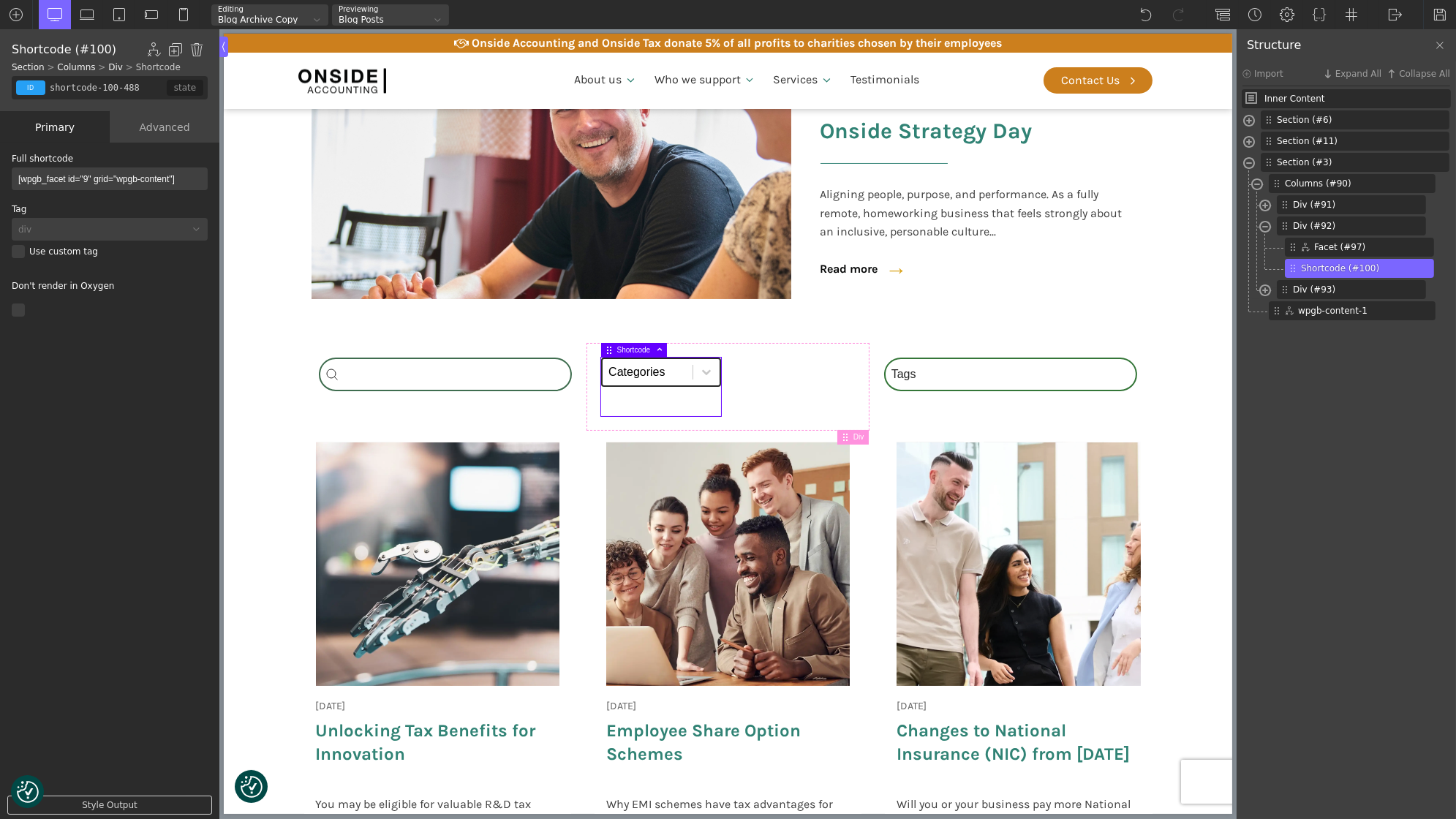
select select "news"
click at [600, 357] on select "Categories All (4) News (2) Blog (1) Fact Sheets (1)" at bounding box center [660, 372] width 120 height 30
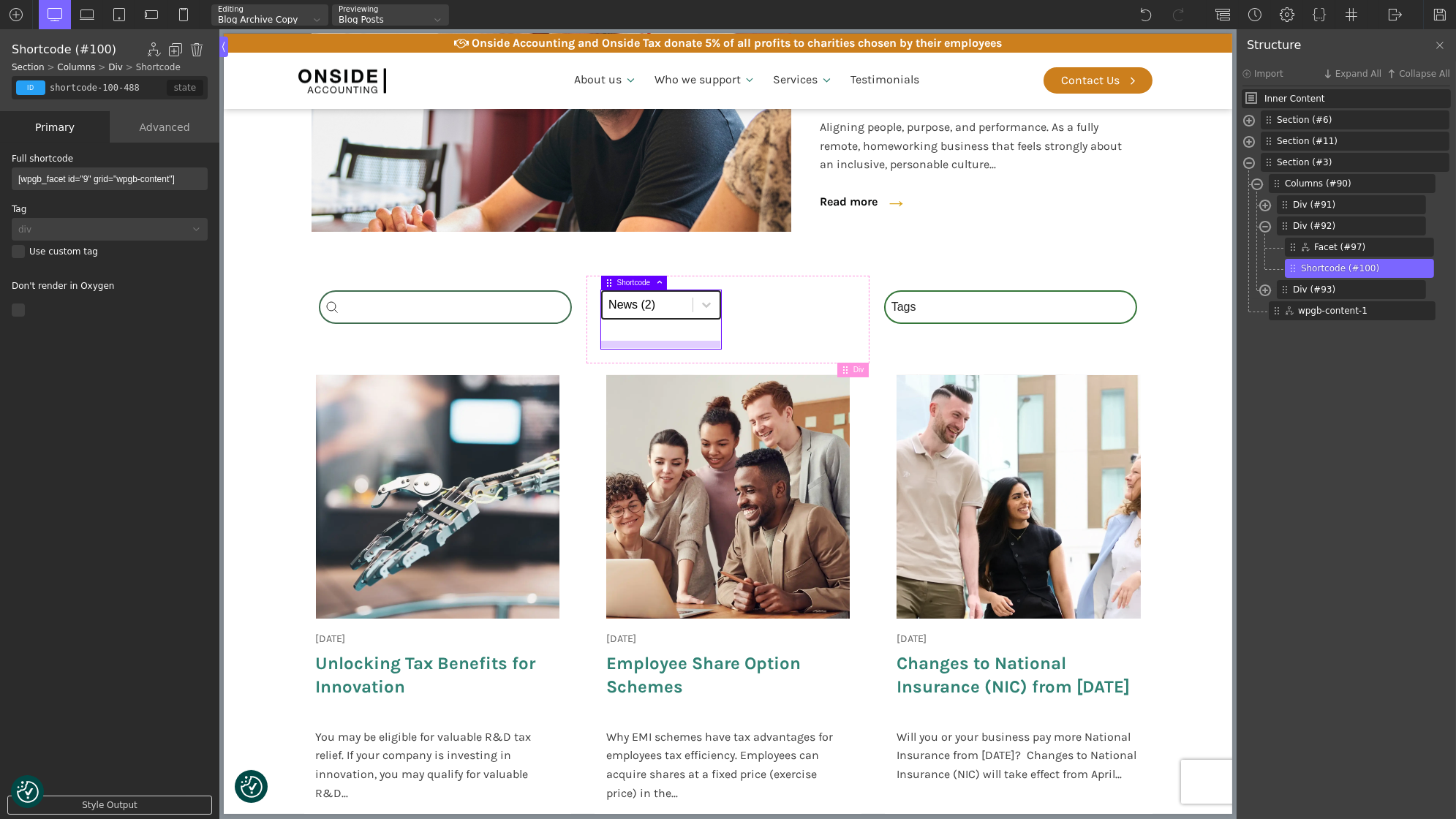
scroll to position [428, 0]
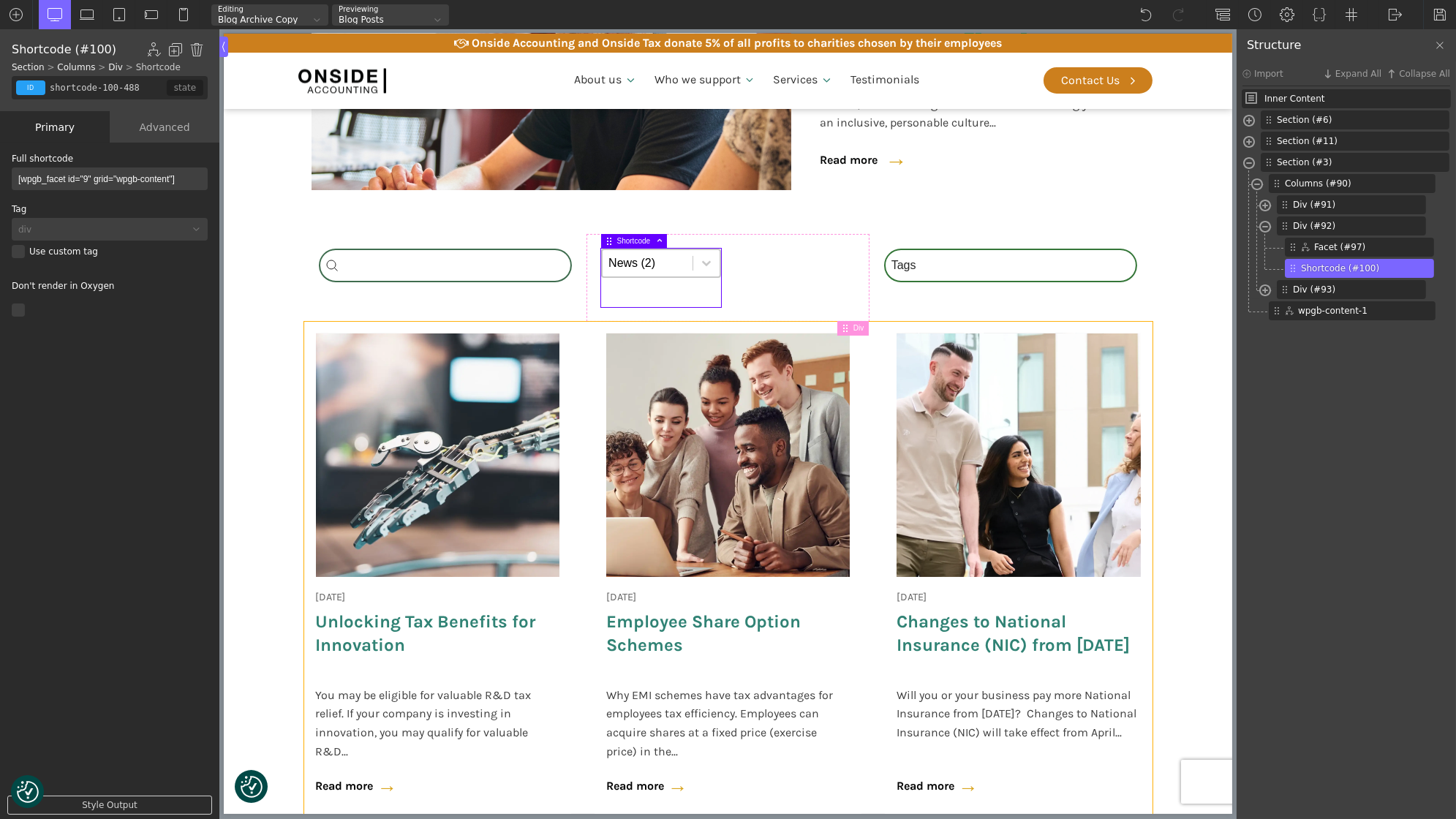
click at [593, 417] on div "[DATE] Onside Strategy Day Aligning people, purpose, and performance. As a full…" at bounding box center [728, 569] width 849 height 494
type input "_posts_grid-5-321"
type input "wpgb-content-1"
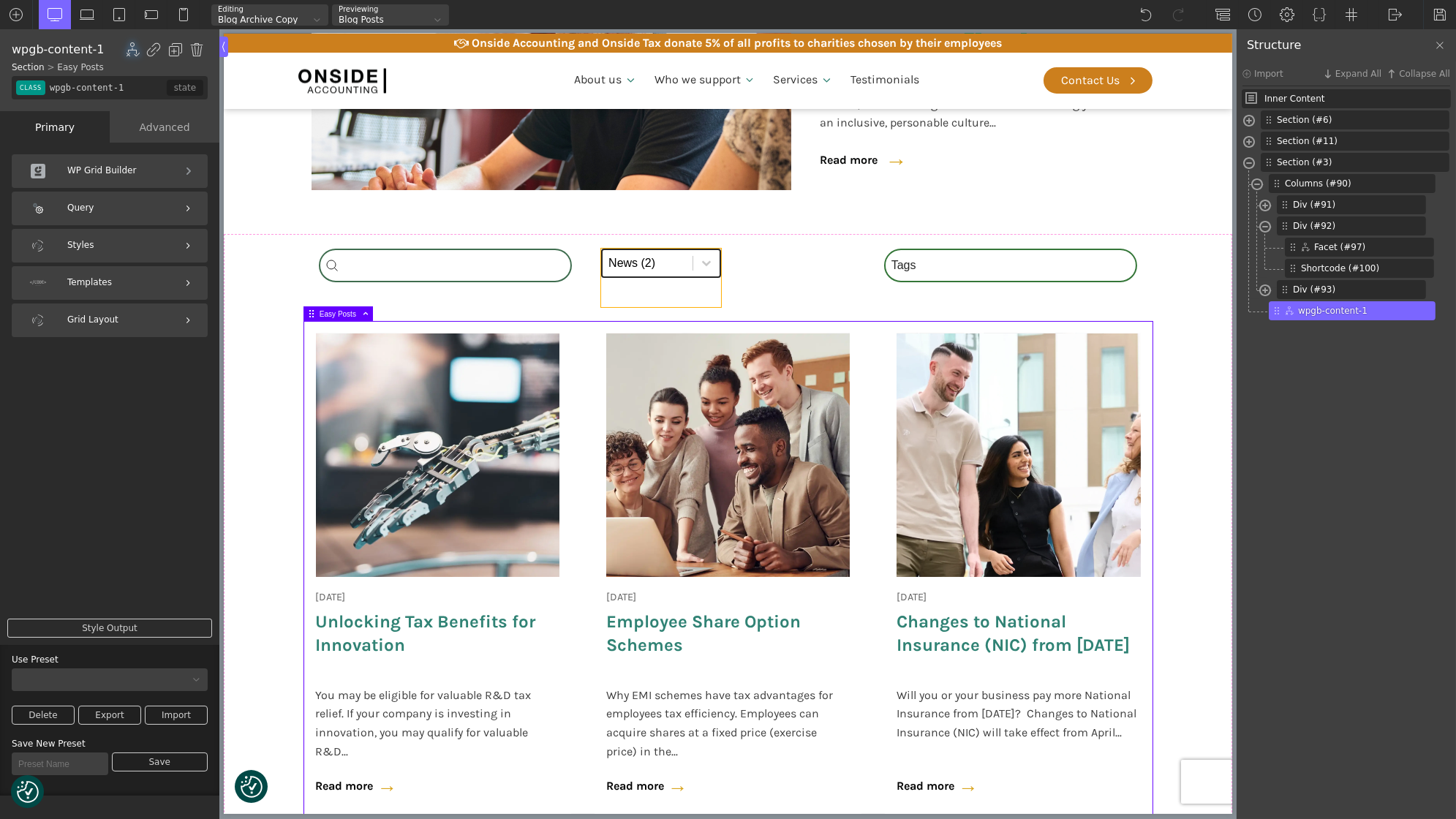
type input "shortcode-100-488"
click at [655, 255] on select "Categories All (4) News (2) Blog (1) Fact Sheets (1)" at bounding box center [660, 263] width 120 height 30
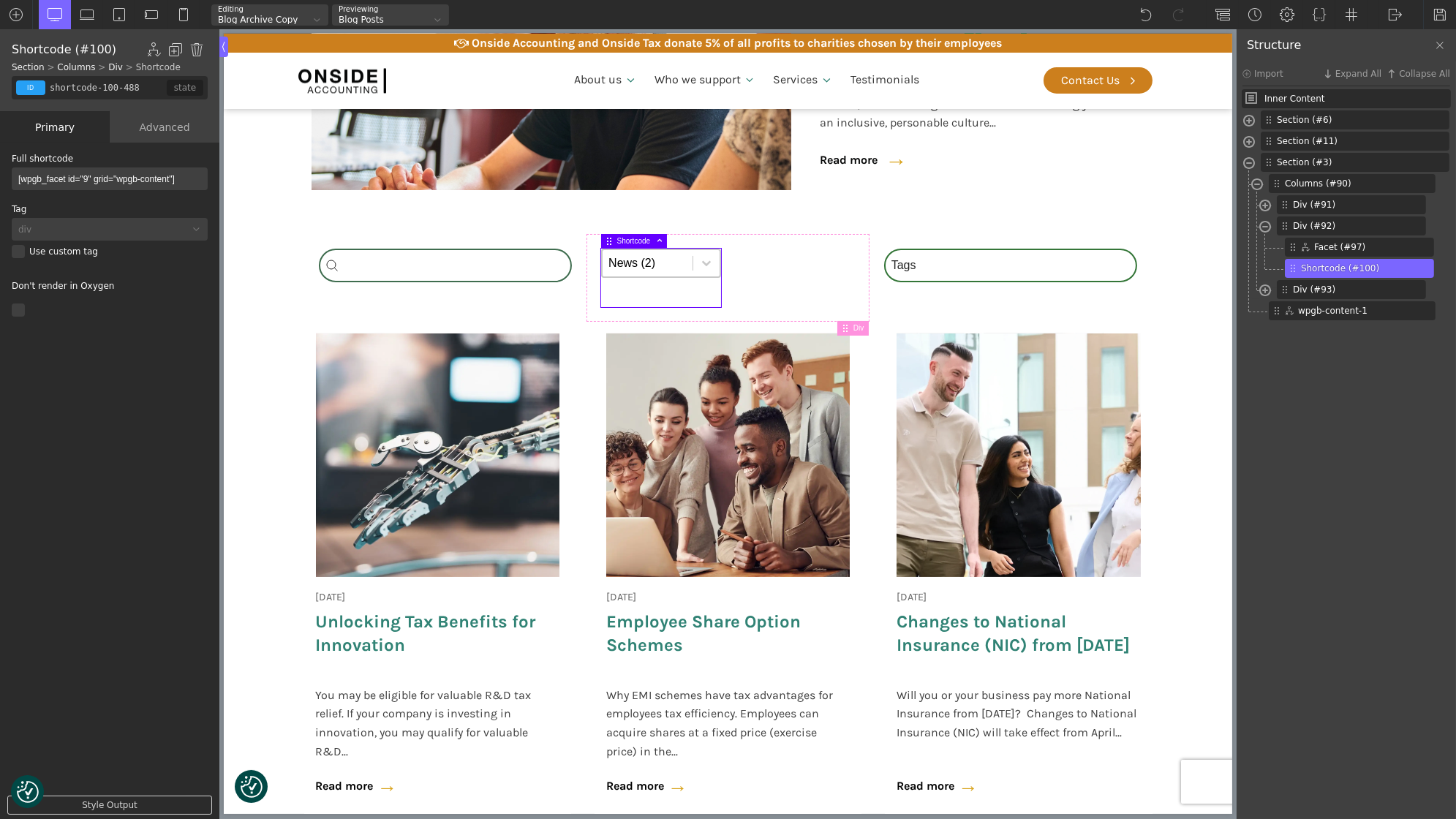
click at [167, 180] on input "[wpgb_facet id="9" grid="wpgb-content"]" at bounding box center [110, 179] width 196 height 22
type input "[wpgb_facet id="9" grid="wpgb-content-1"]"
click at [1439, 13] on img at bounding box center [1440, 14] width 14 height 14
click at [1391, 14] on img at bounding box center [1395, 14] width 14 height 14
click at [1392, 56] on link "Frontend" at bounding box center [1410, 61] width 63 height 23
